Goal: Task Accomplishment & Management: Use online tool/utility

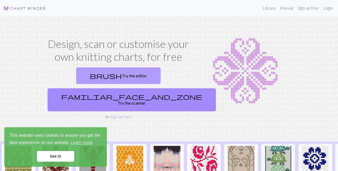
click at [76, 77] on link "brush Try the editor" at bounding box center [118, 75] width 84 height 17
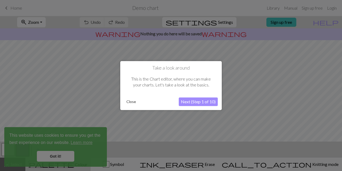
click at [200, 105] on button "Next (Step 1 of 10)" at bounding box center [198, 101] width 39 height 9
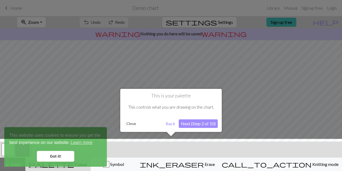
click at [133, 123] on button "Close" at bounding box center [131, 123] width 14 height 8
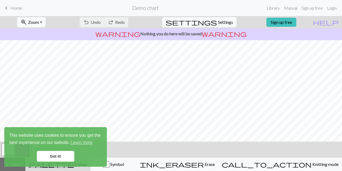
click at [57, 155] on link "Got it!" at bounding box center [55, 156] width 37 height 11
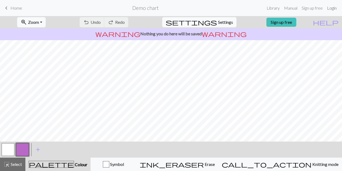
click at [328, 7] on link "Login" at bounding box center [332, 8] width 14 height 11
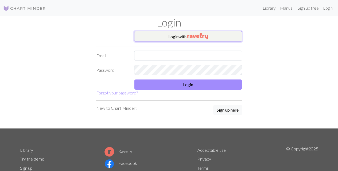
click at [183, 35] on button "Login with" at bounding box center [188, 36] width 108 height 11
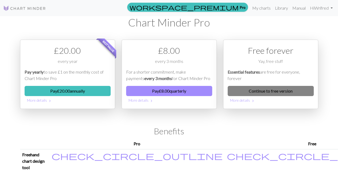
click at [256, 87] on link "Continue to free version" at bounding box center [270, 91] width 86 height 10
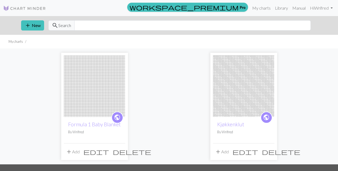
click at [121, 148] on span "delete" at bounding box center [132, 151] width 38 height 7
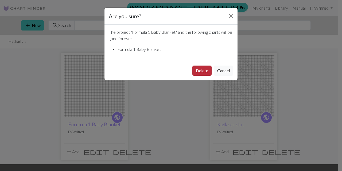
click at [200, 73] on button "Delete" at bounding box center [201, 70] width 19 height 10
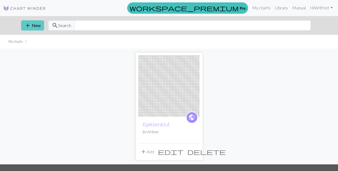
click at [35, 22] on button "add New" at bounding box center [32, 25] width 23 height 10
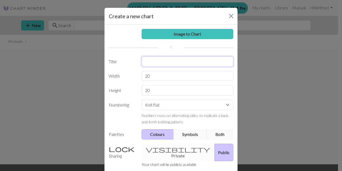
click at [145, 59] on input "text" at bounding box center [187, 61] width 92 height 10
type input "B"
type input "Teppe"
type input "250"
type input "100"
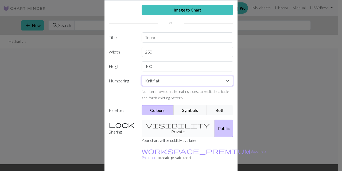
scroll to position [39, 0]
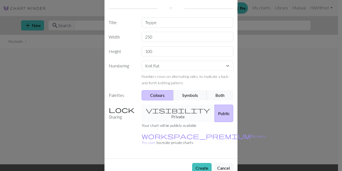
click at [201, 163] on button "Create" at bounding box center [201, 168] width 19 height 10
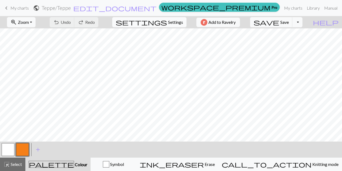
click at [168, 22] on span "Settings" at bounding box center [175, 22] width 15 height 6
select select "aran"
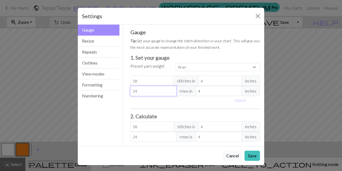
click at [158, 94] on input "24" at bounding box center [153, 91] width 46 height 10
click at [81, 39] on button "Resize" at bounding box center [99, 40] width 42 height 11
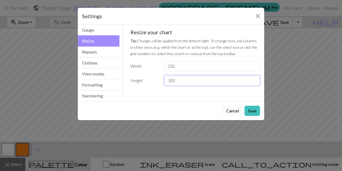
drag, startPoint x: 179, startPoint y: 82, endPoint x: 143, endPoint y: 76, distance: 36.2
click at [143, 76] on div "Height 100" at bounding box center [195, 80] width 136 height 10
type input "300"
click at [255, 110] on button "Save" at bounding box center [251, 110] width 15 height 10
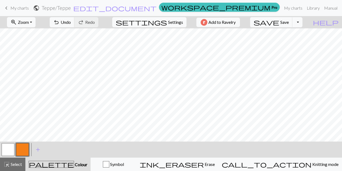
click at [12, 147] on button "button" at bounding box center [8, 149] width 13 height 13
click at [40, 148] on span "add" at bounding box center [38, 148] width 6 height 7
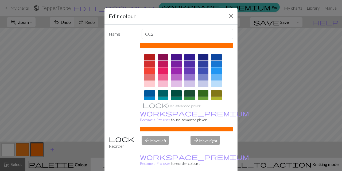
scroll to position [0, 0]
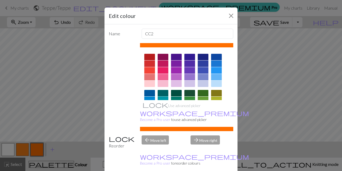
click at [161, 96] on div at bounding box center [162, 99] width 11 height 6
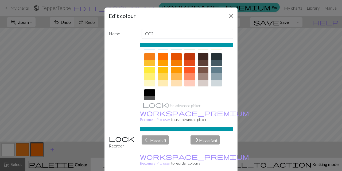
scroll to position [73, 0]
click at [215, 58] on div at bounding box center [216, 56] width 11 height 6
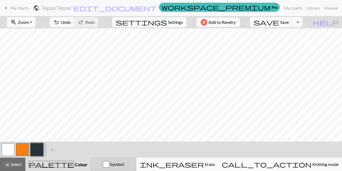
click at [109, 163] on div "button" at bounding box center [106, 164] width 6 height 6
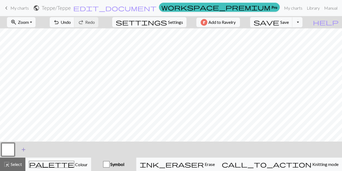
click at [23, 145] on button "add Add a symbol" at bounding box center [23, 149] width 13 height 13
click at [21, 148] on button "button" at bounding box center [22, 149] width 13 height 13
click at [37, 149] on span "add" at bounding box center [38, 148] width 6 height 7
click at [37, 149] on button "button" at bounding box center [36, 149] width 13 height 13
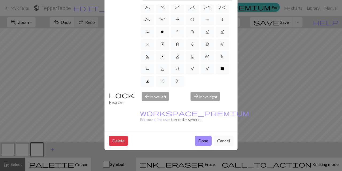
scroll to position [74, 0]
